Goal: Check status: Check status

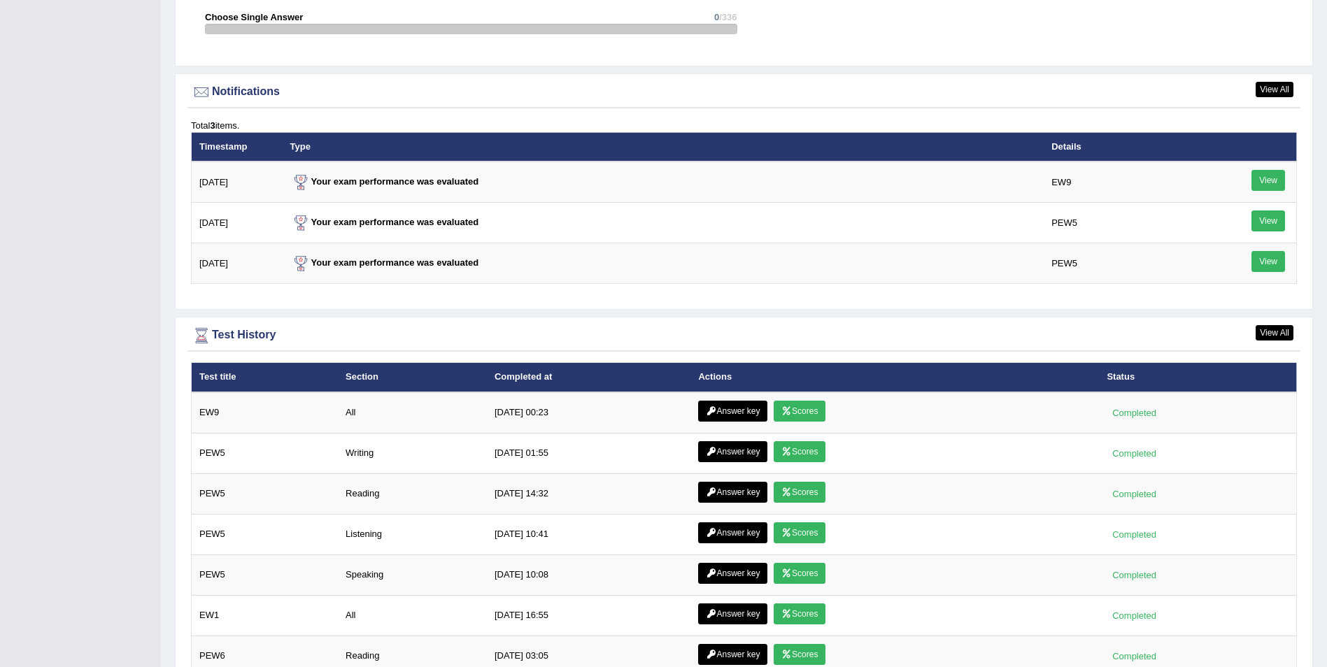
scroll to position [1757, 0]
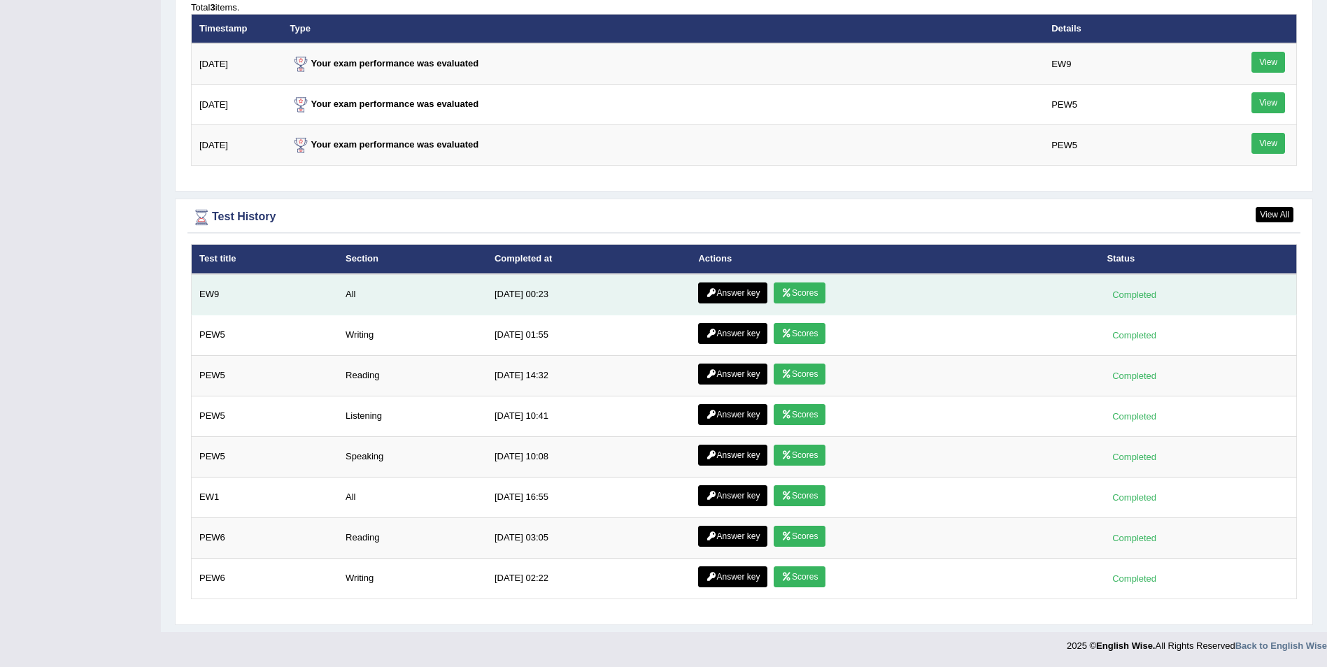
click at [800, 295] on link "Scores" at bounding box center [800, 293] width 52 height 21
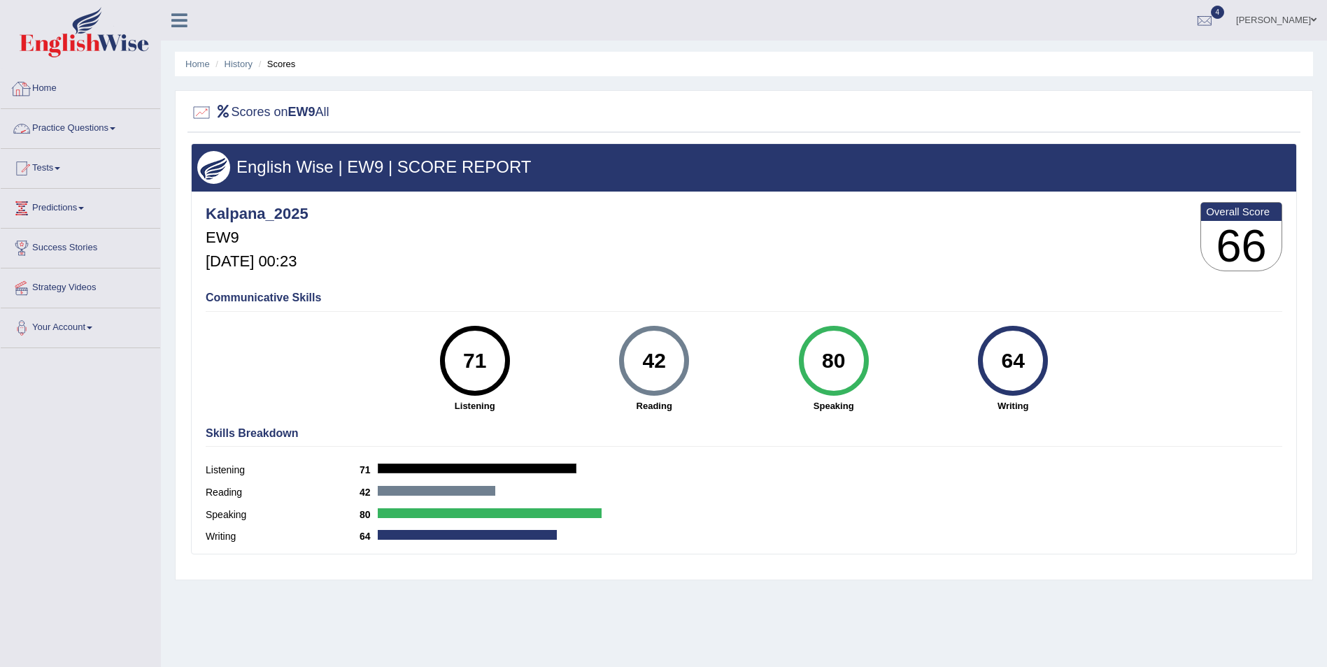
click at [35, 83] on link "Home" at bounding box center [81, 86] width 160 height 35
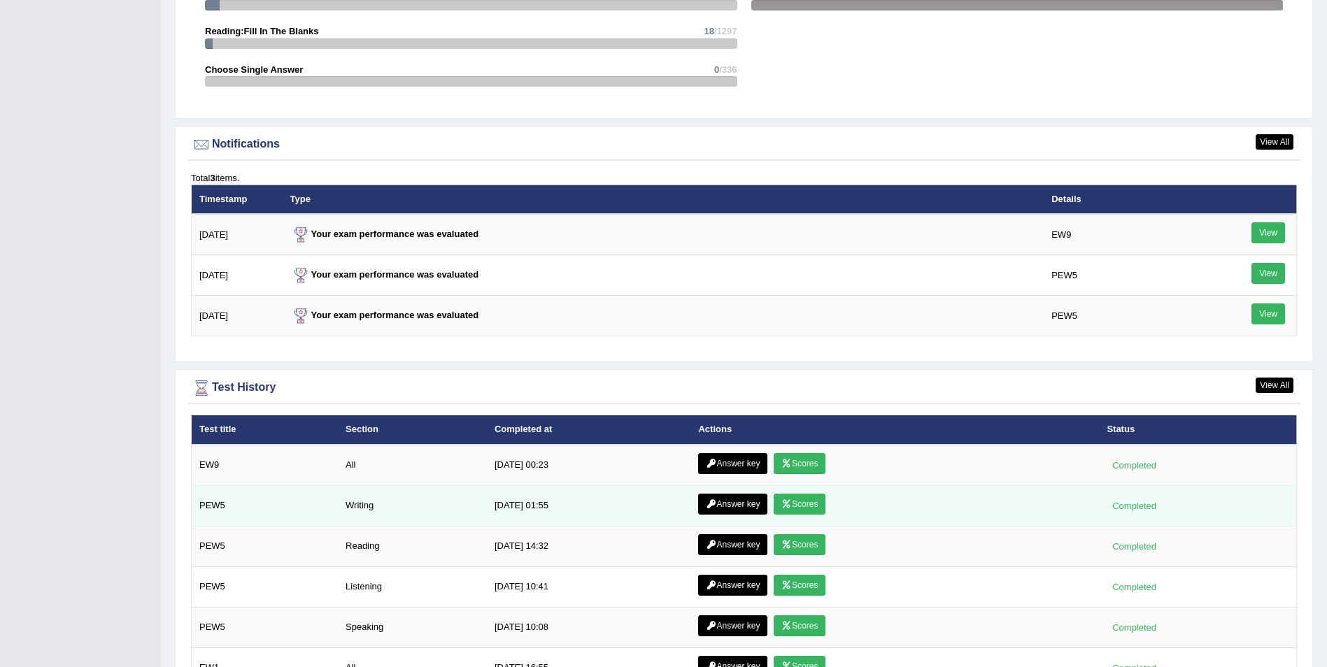
scroll to position [1697, 0]
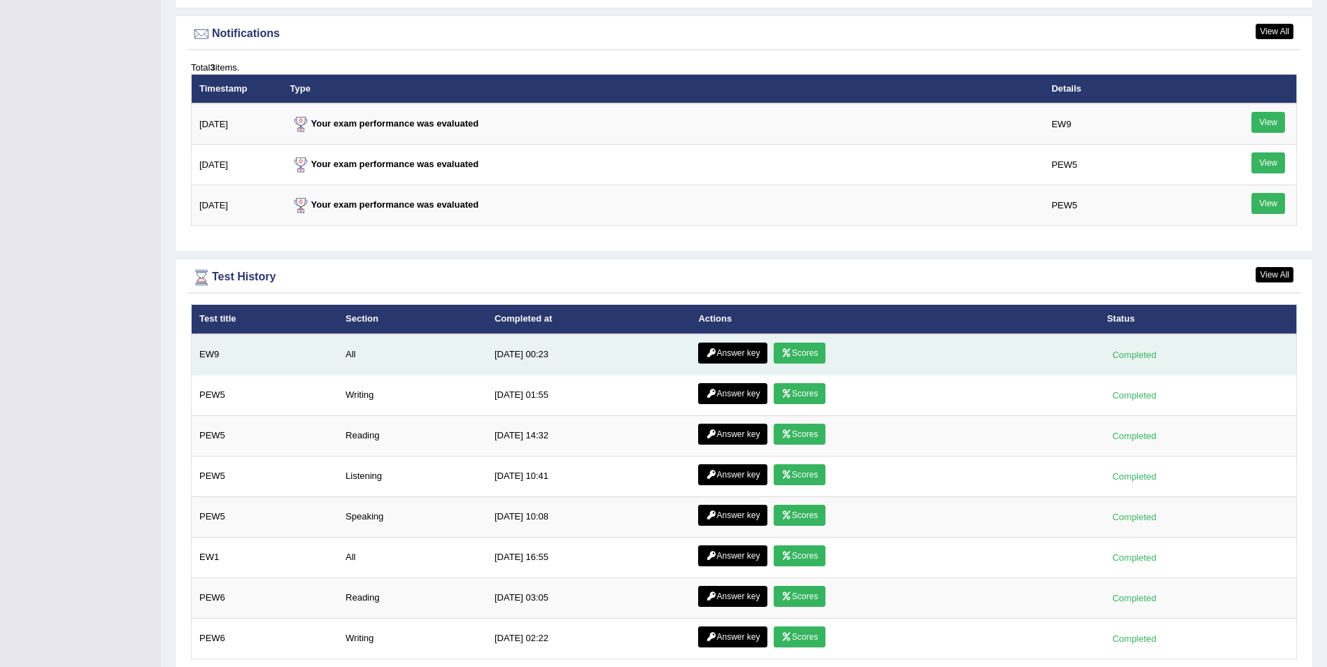
click at [728, 356] on link "Answer key" at bounding box center [732, 353] width 69 height 21
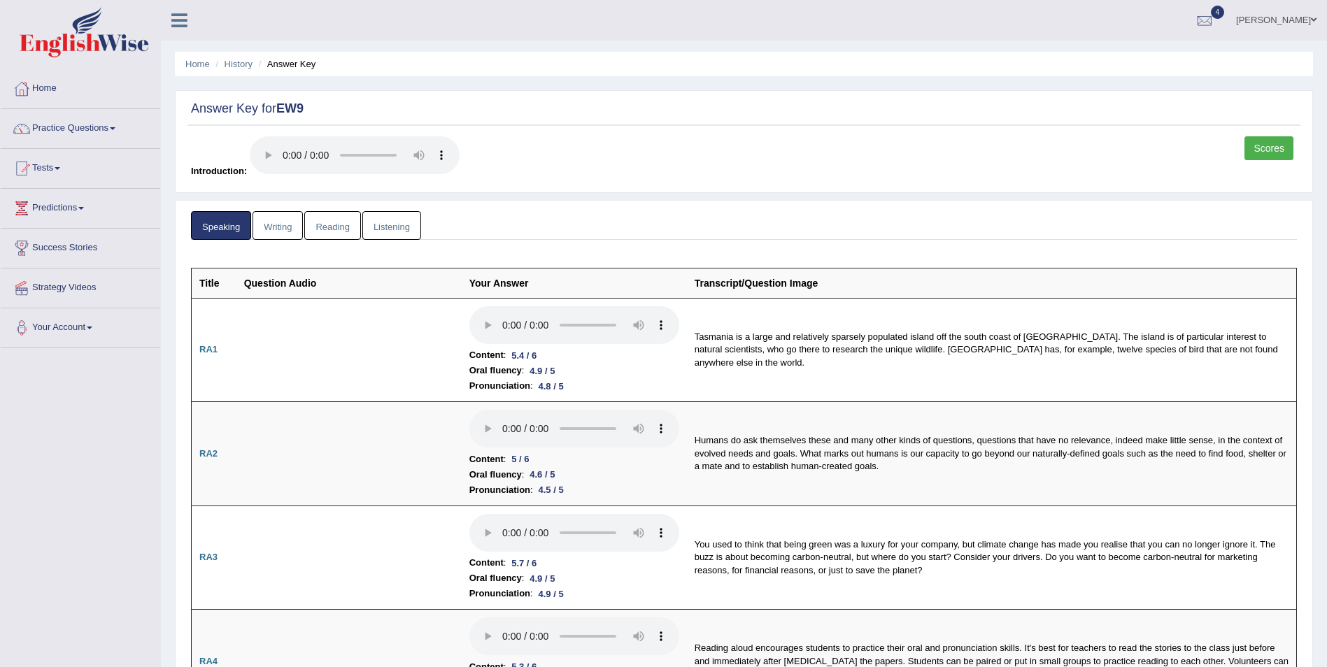
click at [336, 229] on link "Reading" at bounding box center [332, 225] width 56 height 29
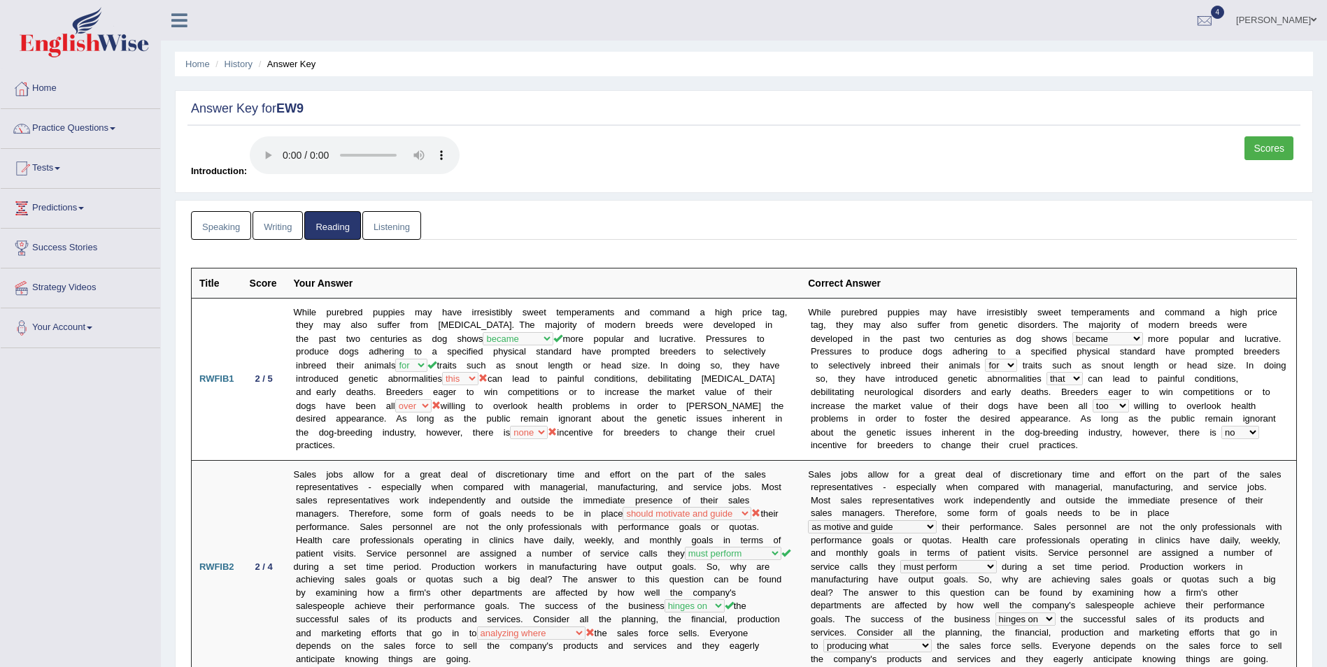
click at [275, 228] on link "Writing" at bounding box center [278, 225] width 50 height 29
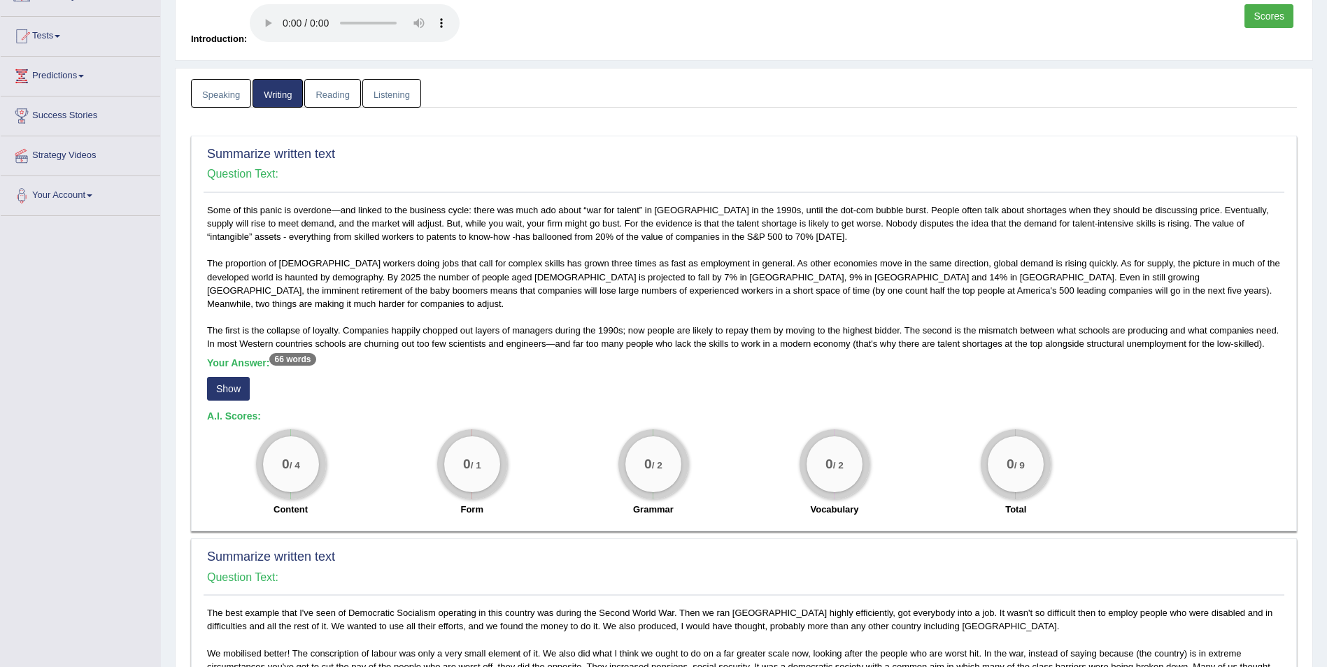
scroll to position [210, 0]
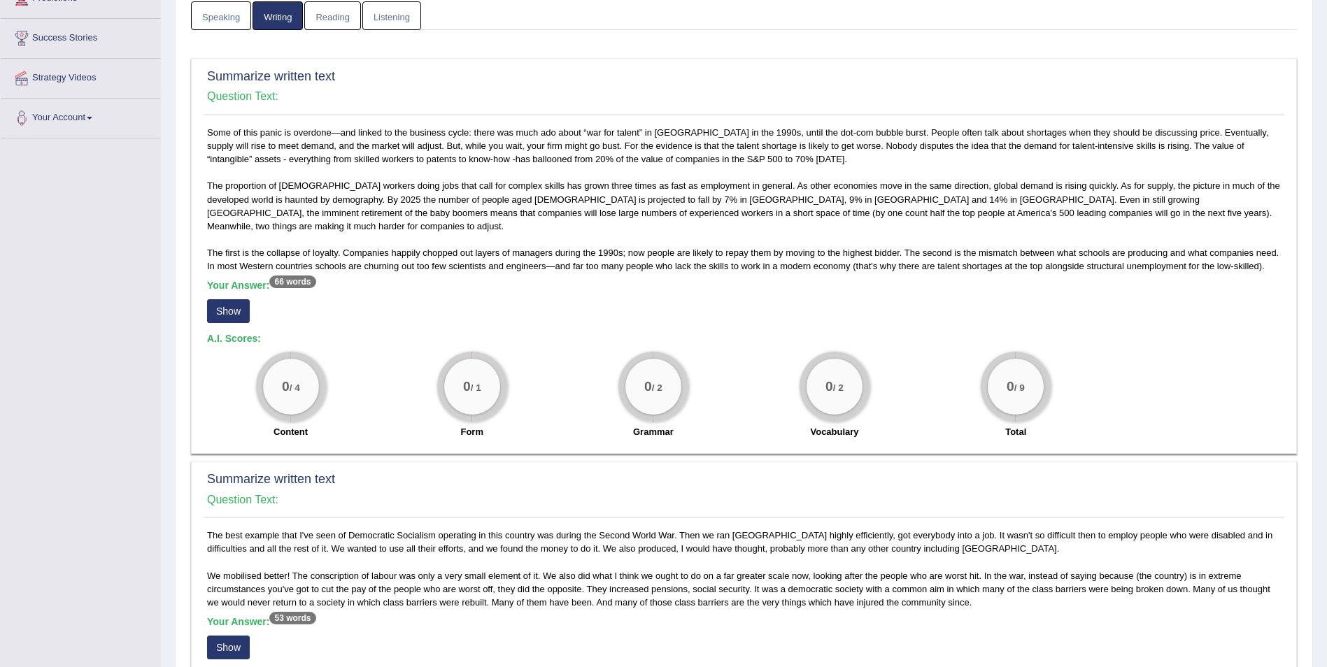
click at [231, 299] on button "Show" at bounding box center [228, 311] width 43 height 24
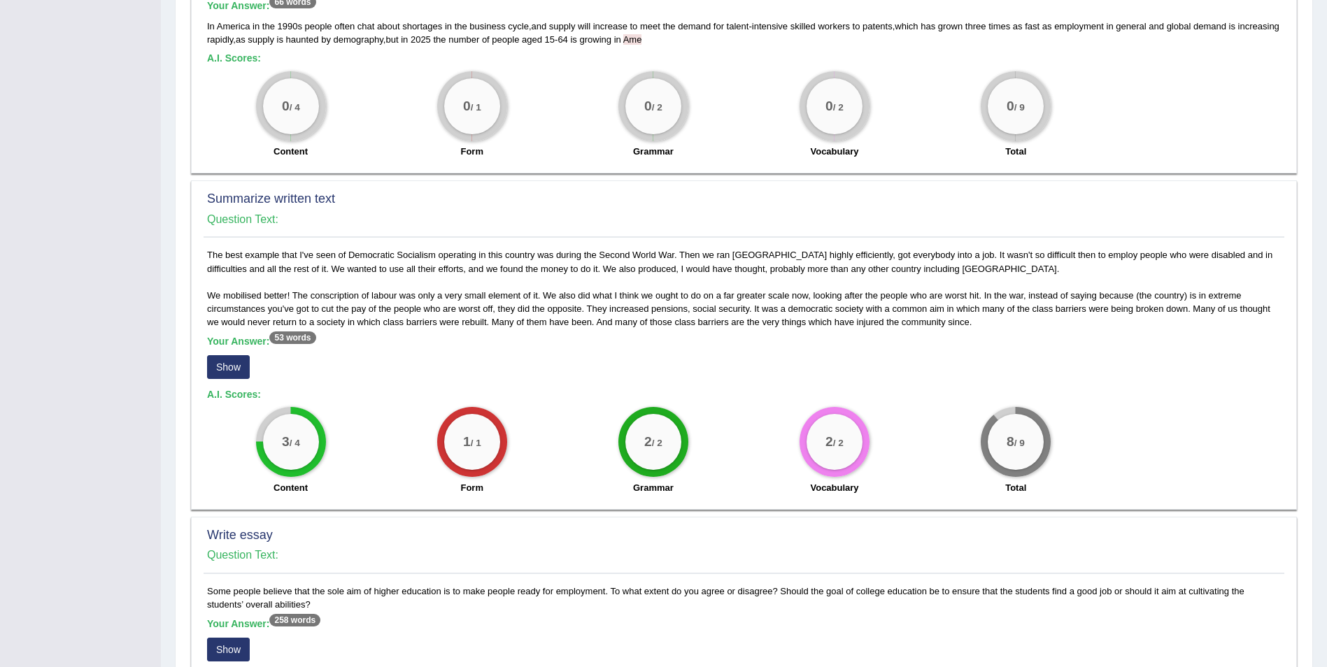
scroll to position [756, 0]
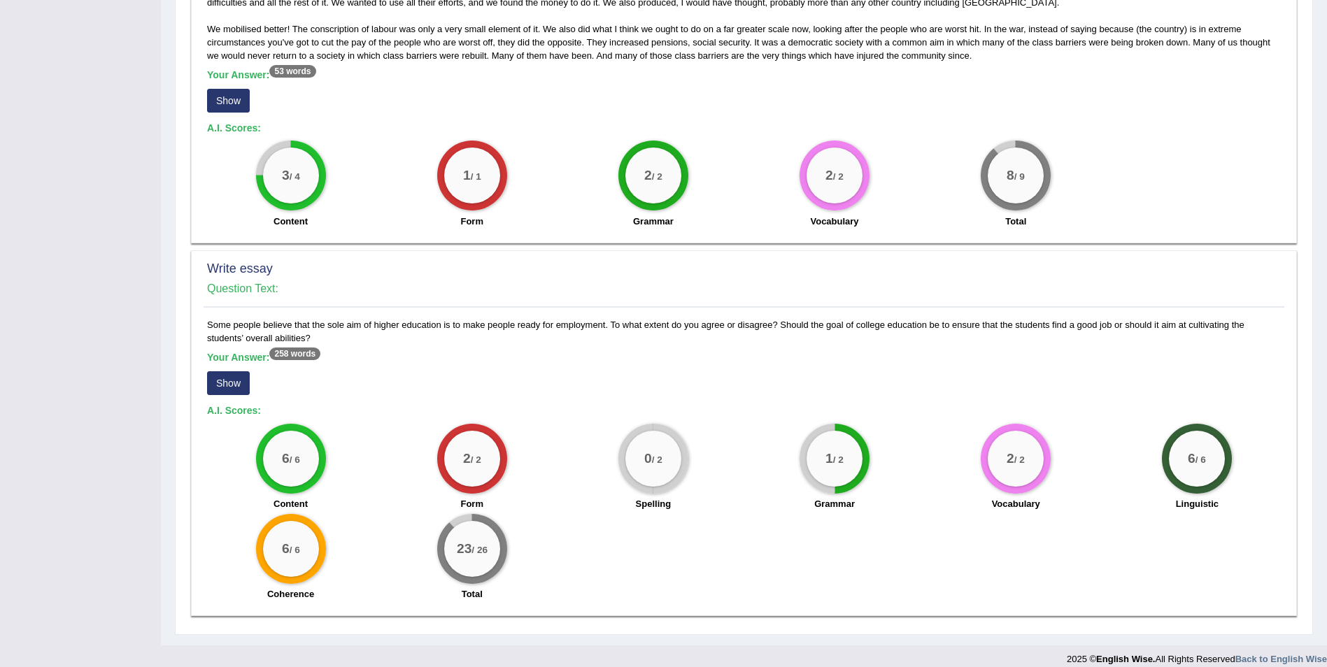
click at [234, 371] on button "Show" at bounding box center [228, 383] width 43 height 24
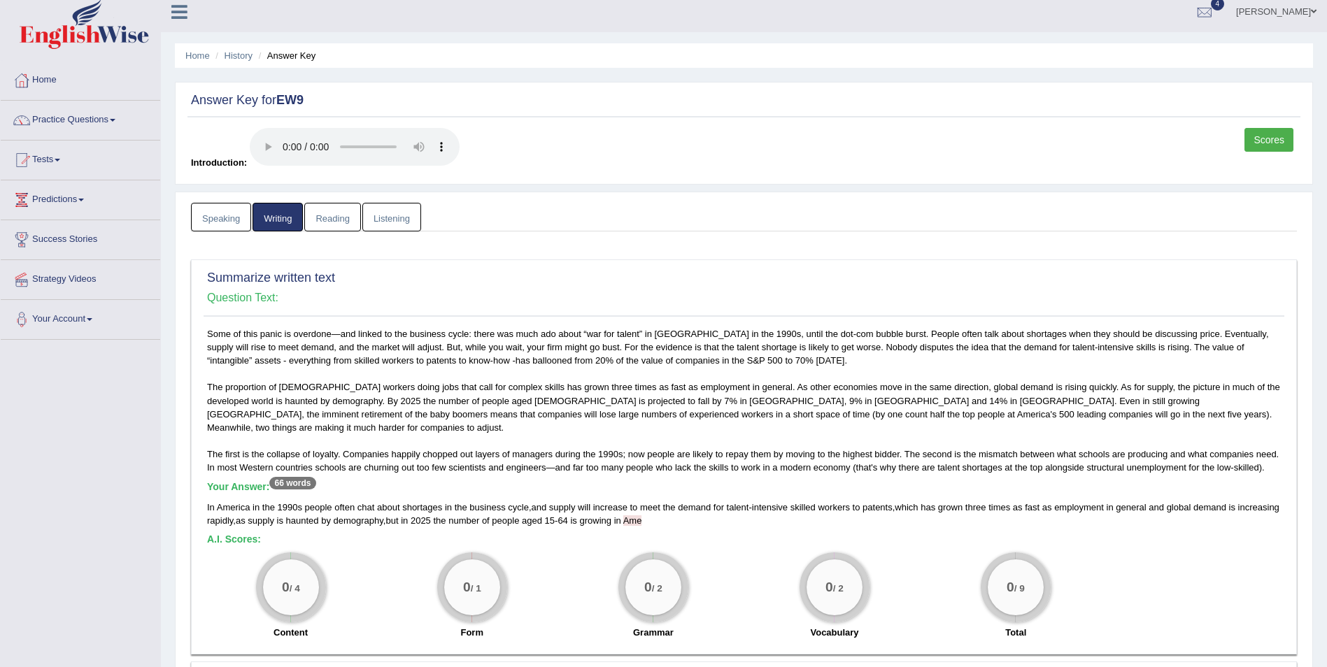
scroll to position [0, 0]
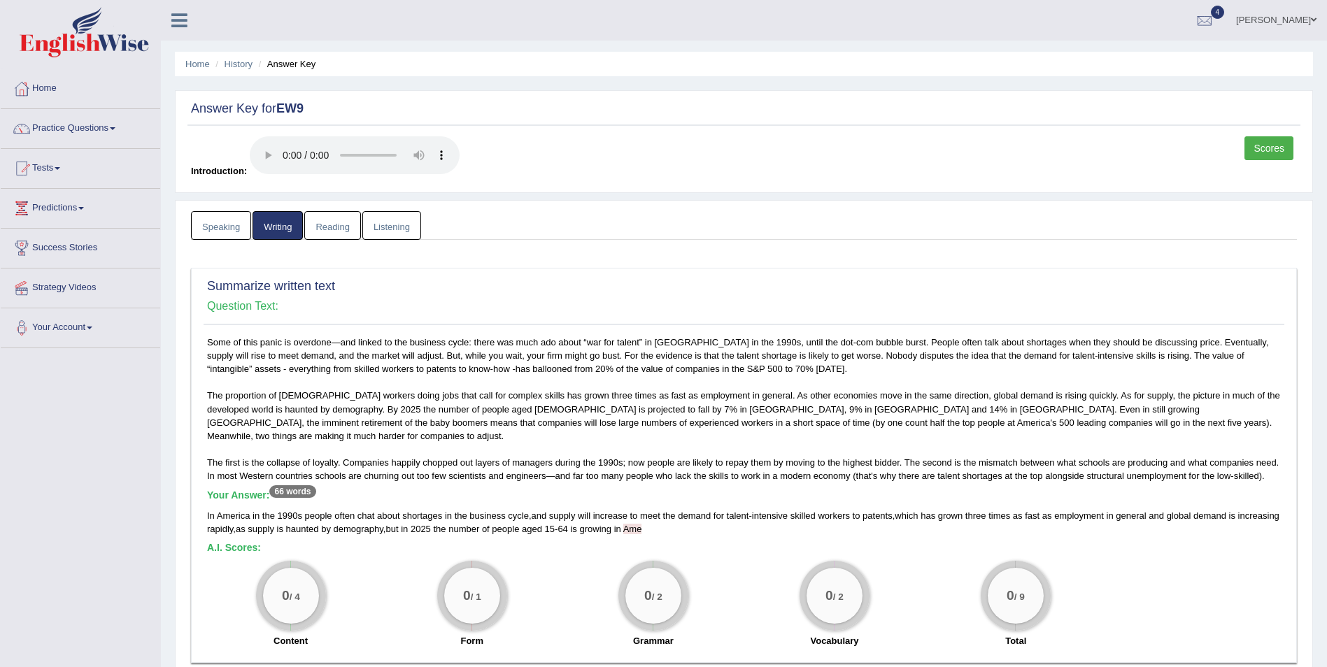
click at [228, 223] on link "Speaking" at bounding box center [221, 225] width 60 height 29
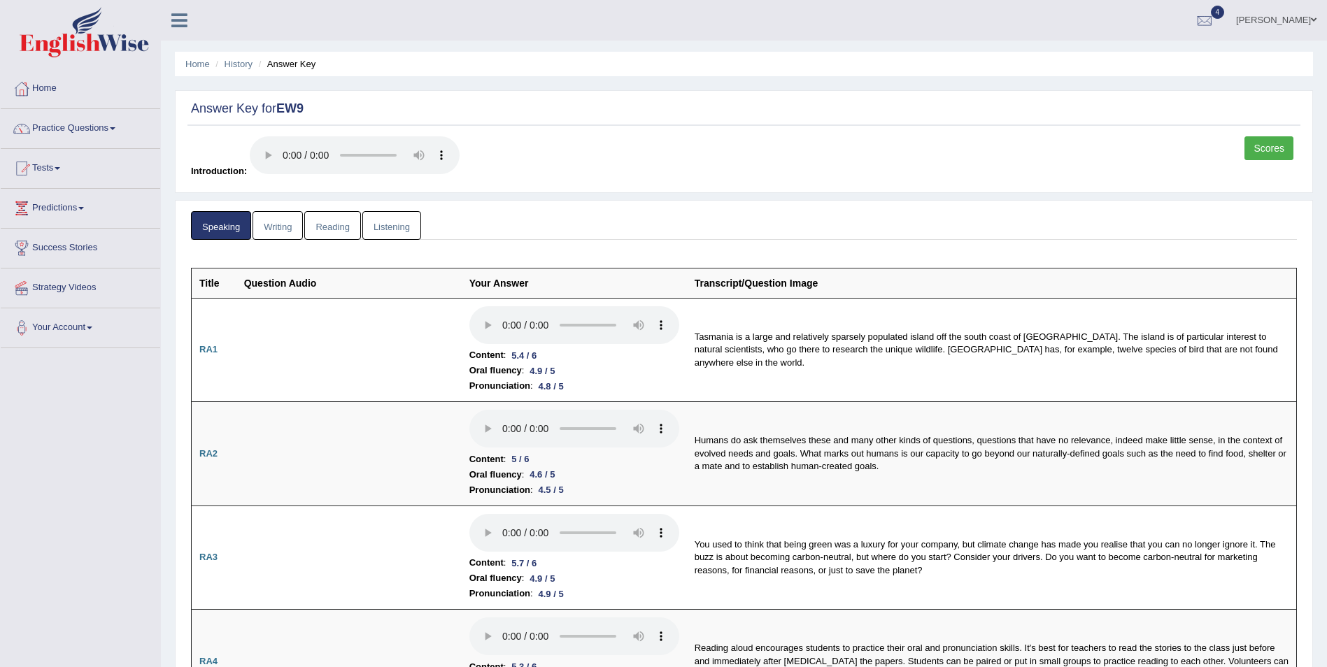
click at [381, 226] on link "Listening" at bounding box center [391, 225] width 59 height 29
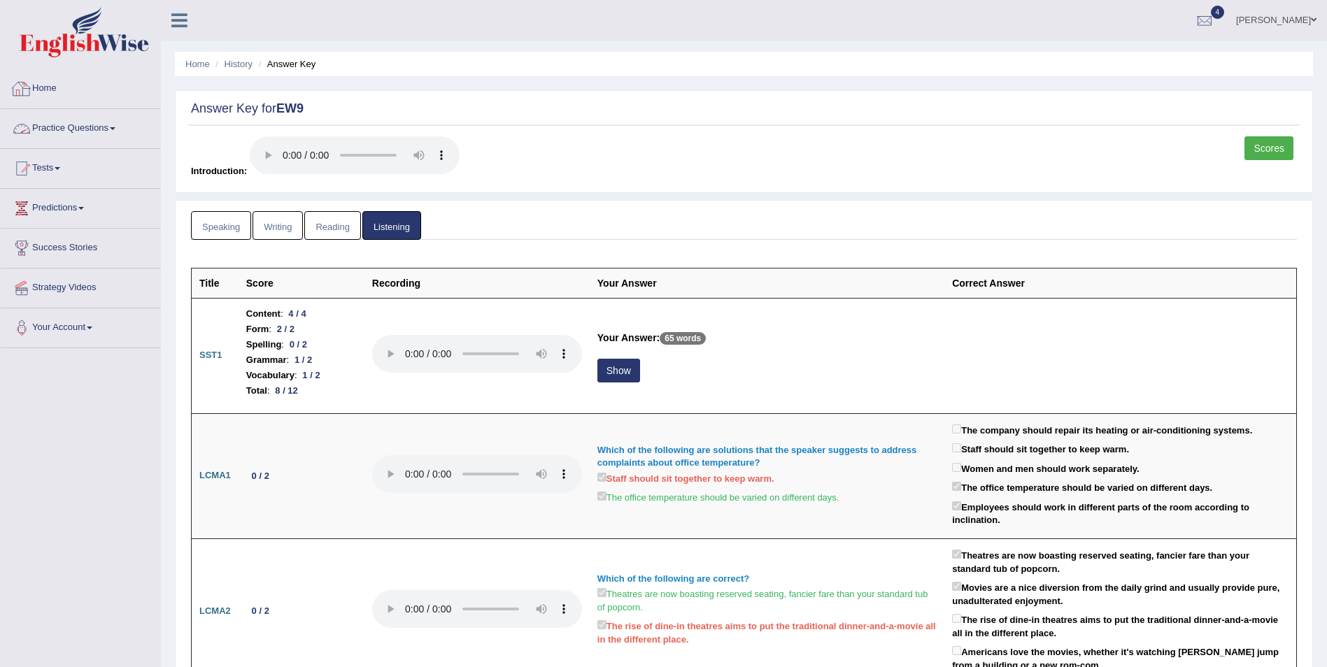
click at [41, 89] on link "Home" at bounding box center [81, 86] width 160 height 35
